Goal: Task Accomplishment & Management: Use online tool/utility

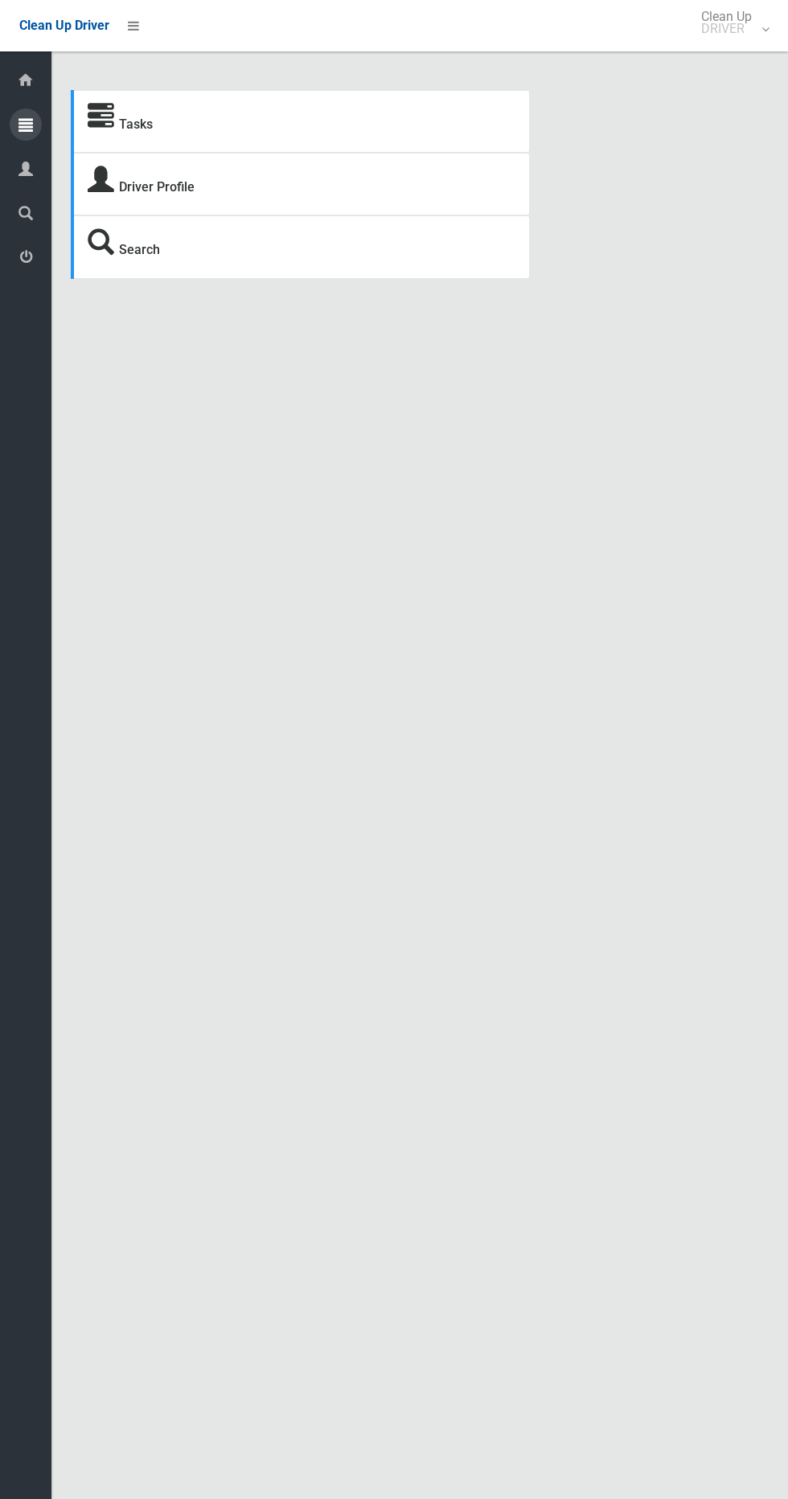
click at [26, 124] on icon at bounding box center [25, 125] width 14 height 32
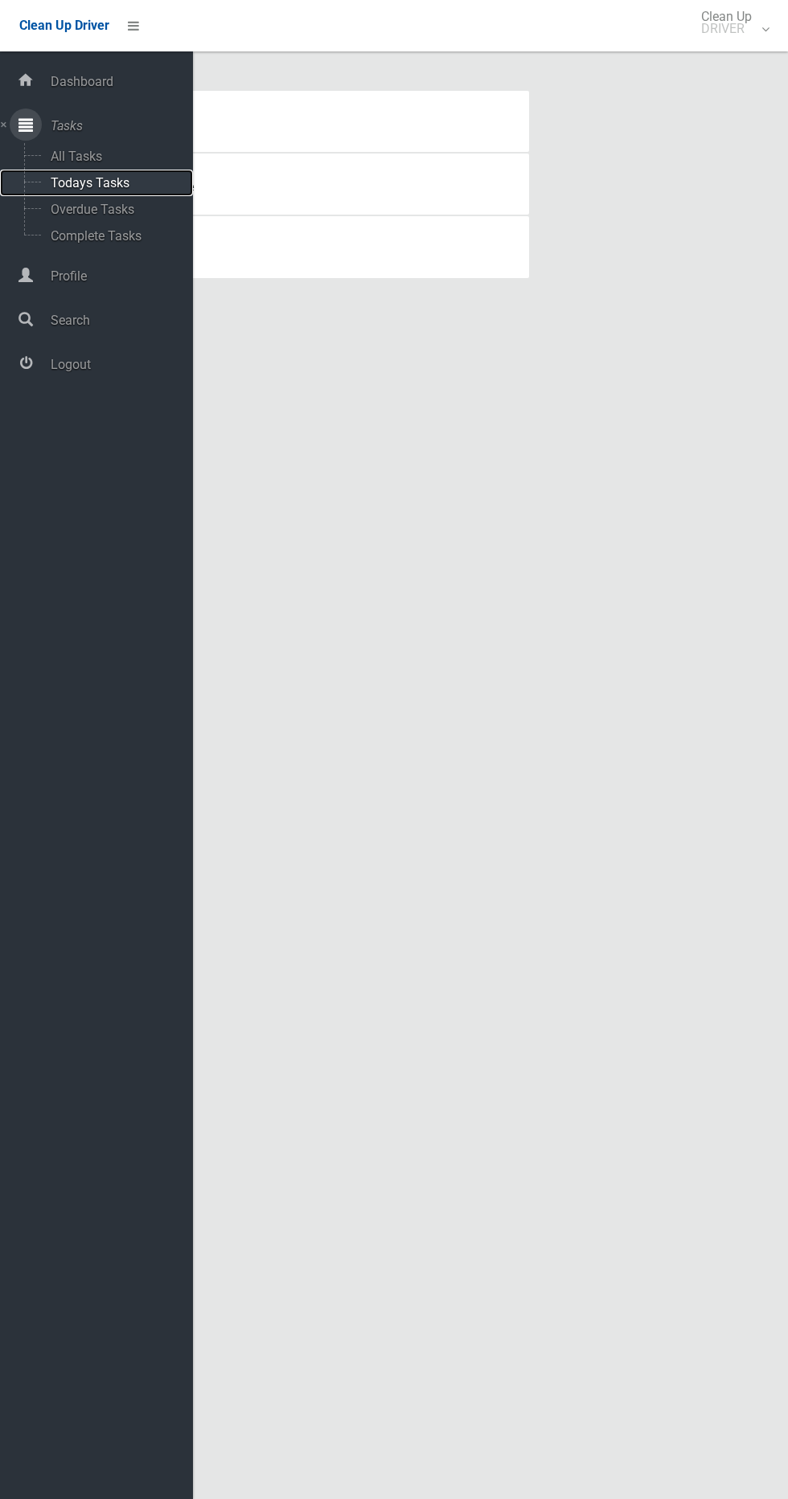
click at [166, 187] on span "Todays Tasks" at bounding box center [112, 182] width 133 height 15
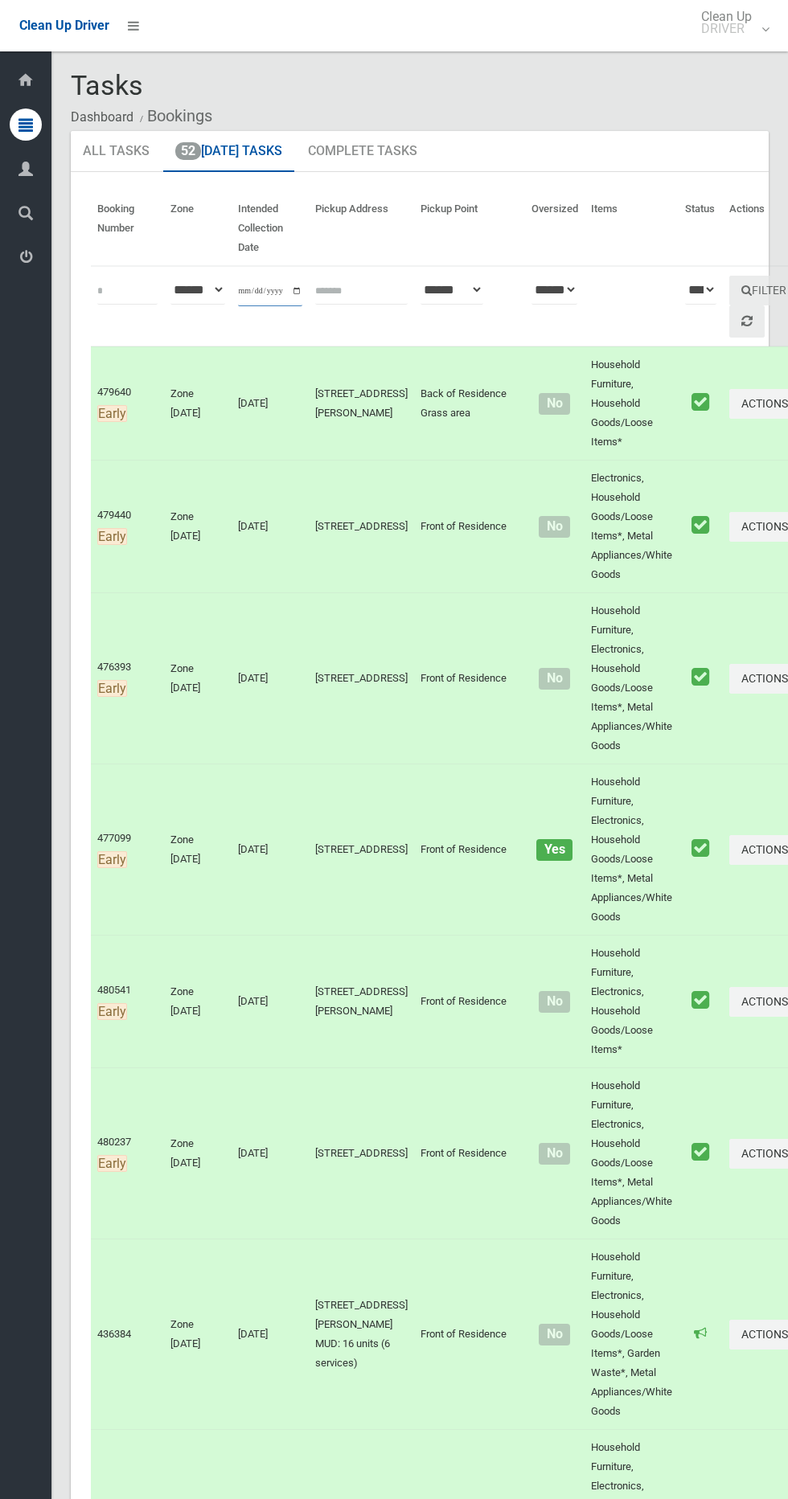
click at [260, 290] on input "**********" at bounding box center [270, 292] width 64 height 30
type input "**********"
click at [729, 290] on button "Filter" at bounding box center [763, 291] width 69 height 30
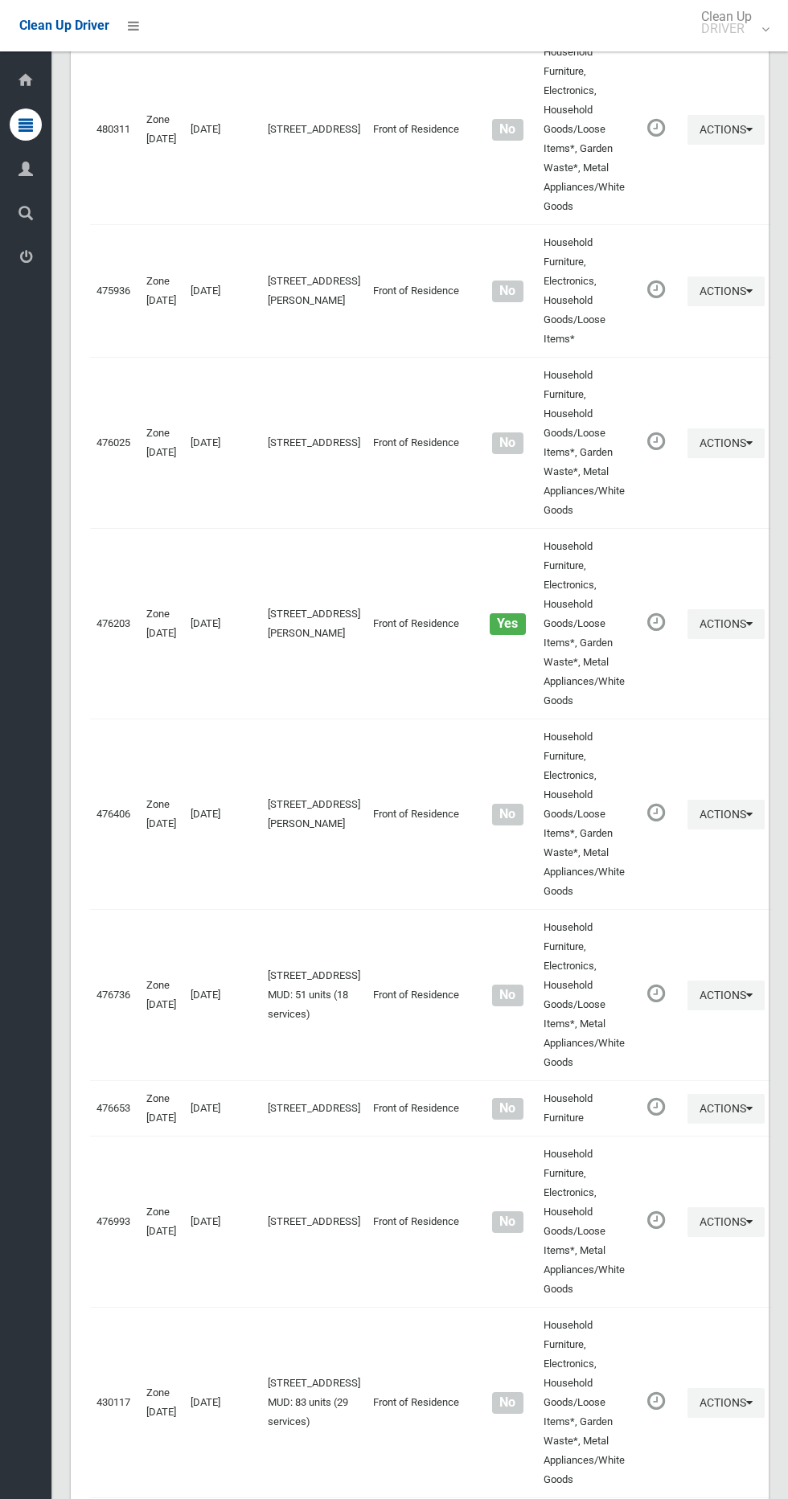
scroll to position [6159, 0]
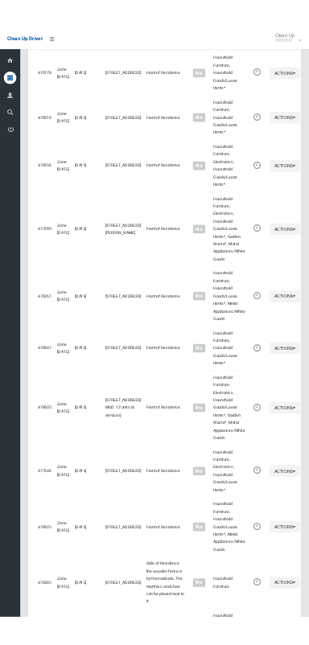
scroll to position [6014, 0]
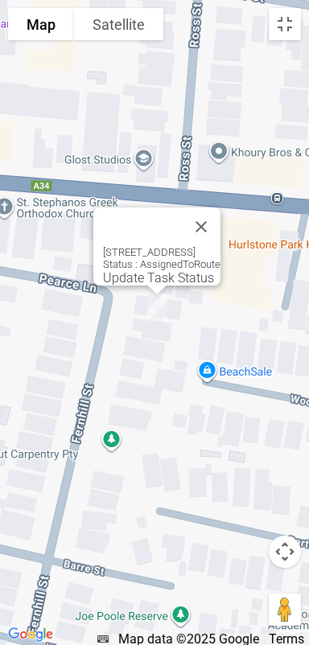
click at [115, 21] on button "Satellite" at bounding box center [118, 24] width 89 height 32
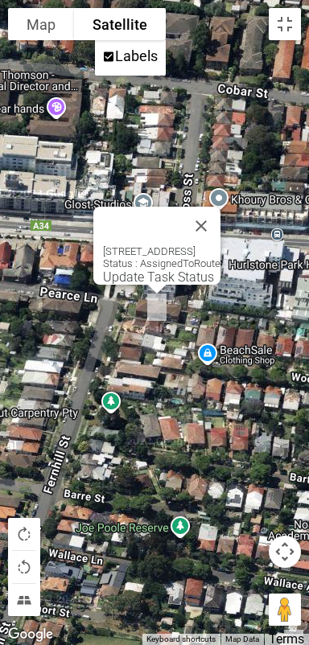
click at [39, 23] on button "Map" at bounding box center [41, 24] width 66 height 32
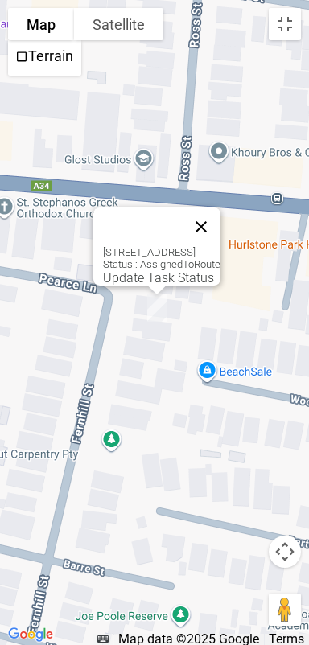
click at [220, 207] on button "Close" at bounding box center [201, 226] width 39 height 39
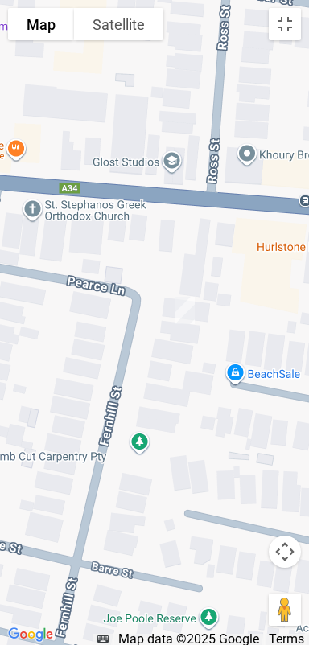
click at [133, 11] on button "Satellite" at bounding box center [118, 24] width 89 height 32
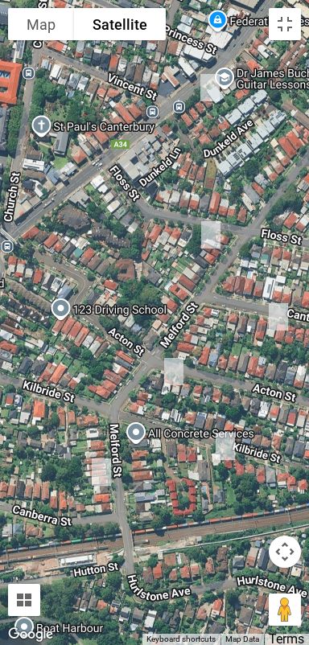
click at [119, 27] on button "Satellite" at bounding box center [120, 24] width 92 height 32
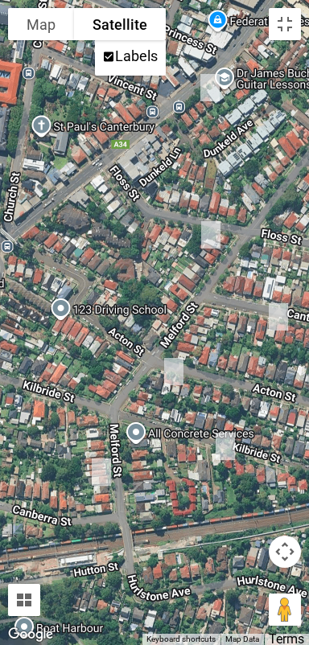
click at [141, 32] on button "Satellite" at bounding box center [120, 24] width 92 height 32
click at [50, 25] on button "Map" at bounding box center [41, 24] width 66 height 32
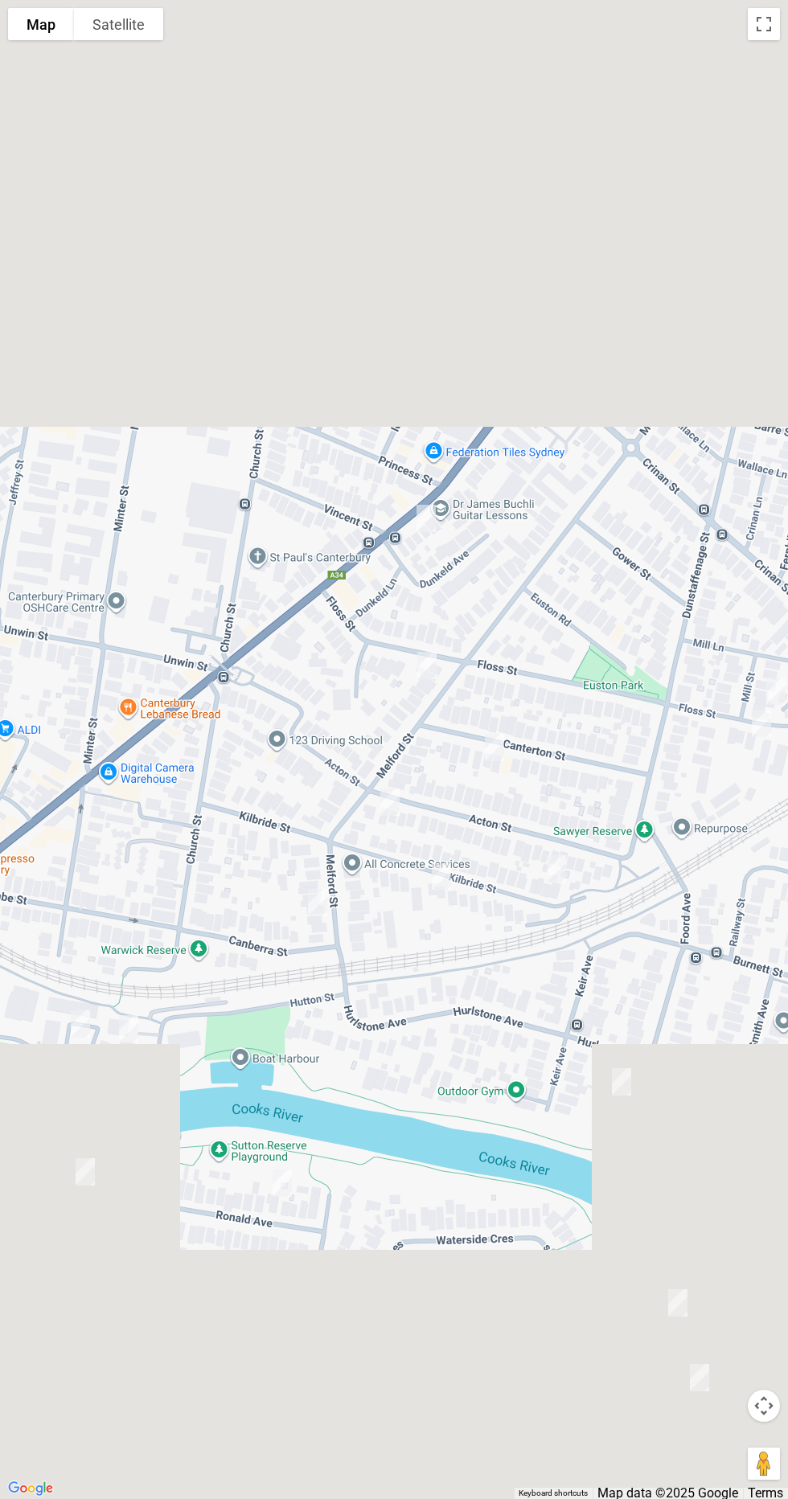
scroll to position [6159, 0]
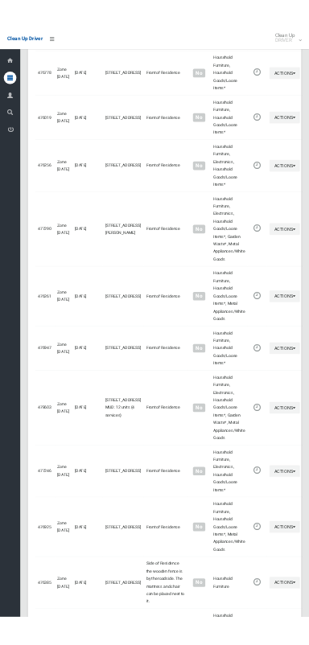
scroll to position [6014, 0]
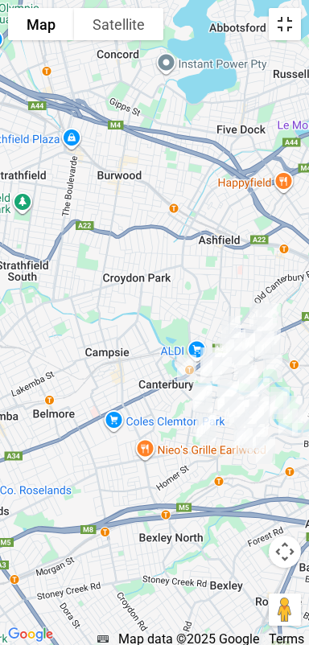
click at [285, 29] on button "Toggle fullscreen view" at bounding box center [284, 24] width 32 height 32
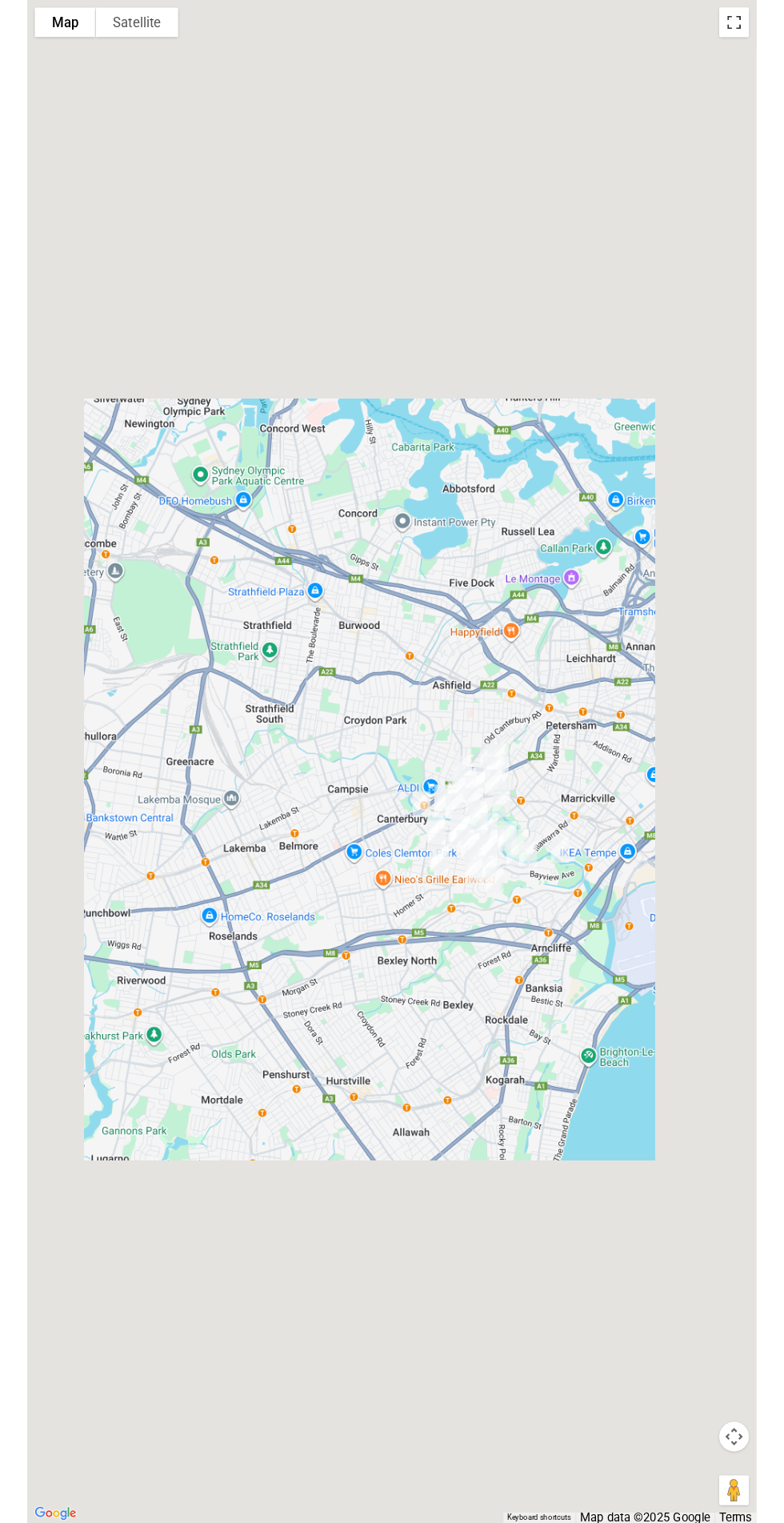
scroll to position [6072, 0]
